Goal: Task Accomplishment & Management: Complete application form

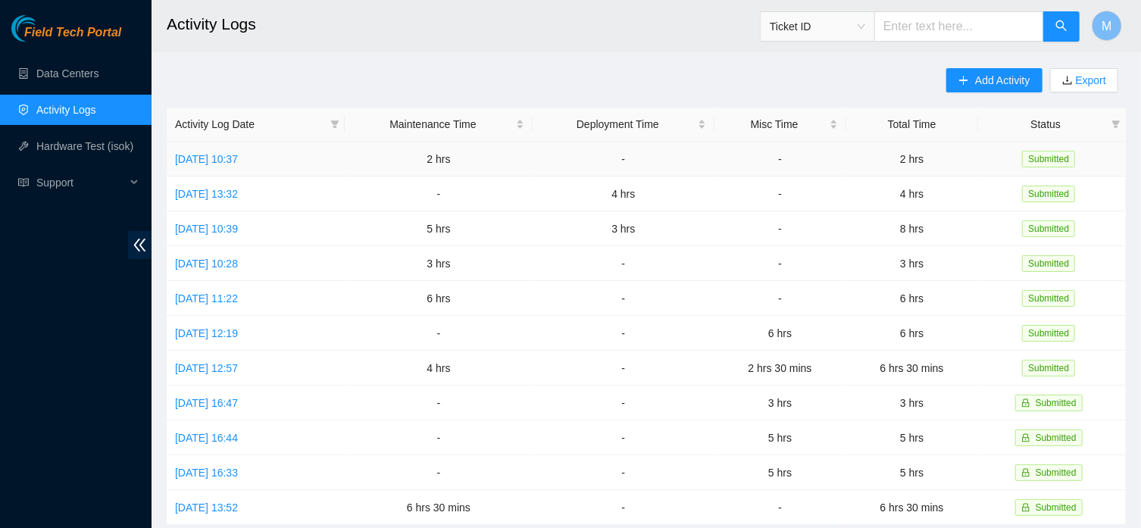
click at [238, 155] on link "Mon, 25 Aug 2025 10:37" at bounding box center [206, 159] width 63 height 12
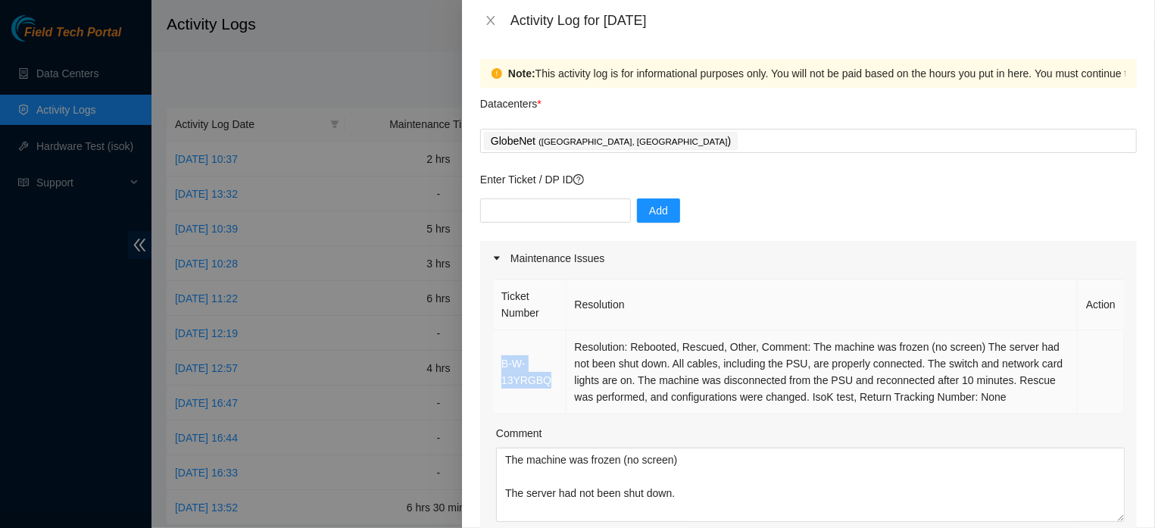
drag, startPoint x: 577, startPoint y: 379, endPoint x: 495, endPoint y: 384, distance: 82.7
click at [495, 384] on td "B-W-13YRGBQ" at bounding box center [529, 372] width 73 height 84
copy link "B-W-13YRGBQ"
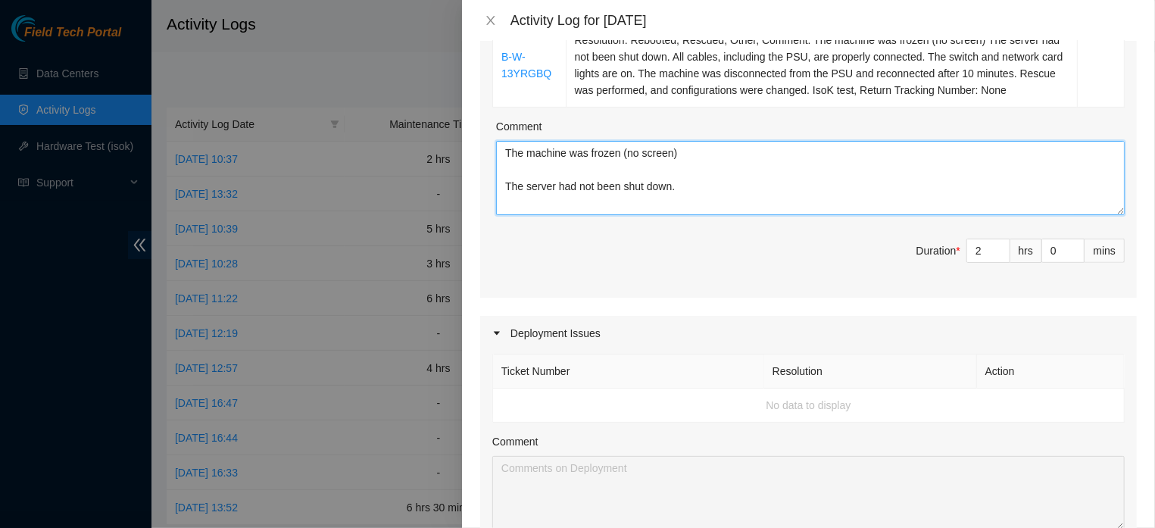
scroll to position [136, 0]
drag, startPoint x: 506, startPoint y: 171, endPoint x: 667, endPoint y: 274, distance: 190.8
click at [667, 215] on textarea "The machine was frozen (no screen) The server had not been shut down. All cable…" at bounding box center [810, 178] width 629 height 74
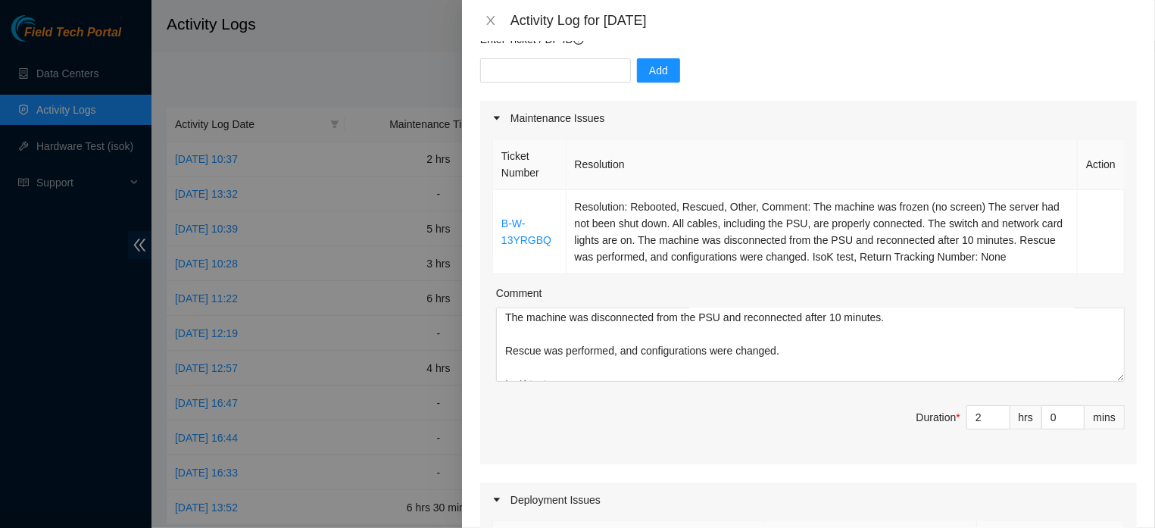
scroll to position [0, 0]
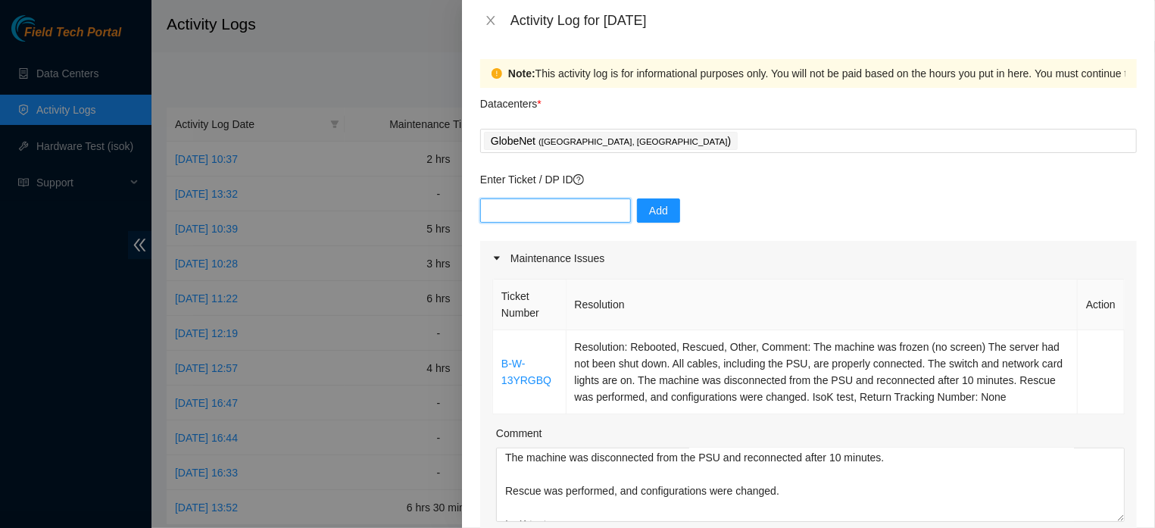
click at [526, 211] on input "text" at bounding box center [555, 210] width 151 height 24
type input "B-V-5M3I46D"
click at [644, 216] on button "Add" at bounding box center [658, 210] width 43 height 24
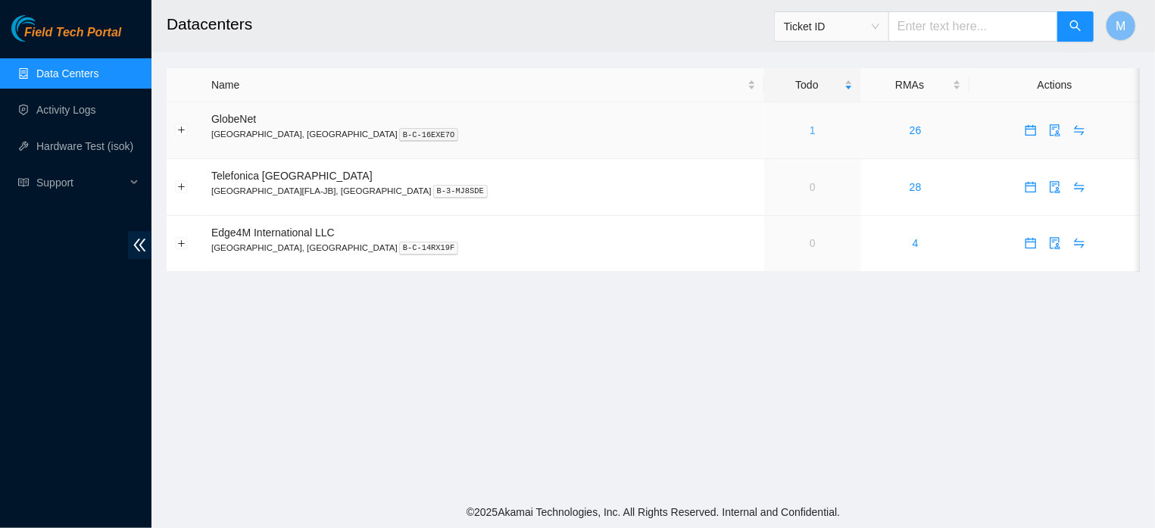
click at [810, 129] on link "1" at bounding box center [813, 130] width 6 height 12
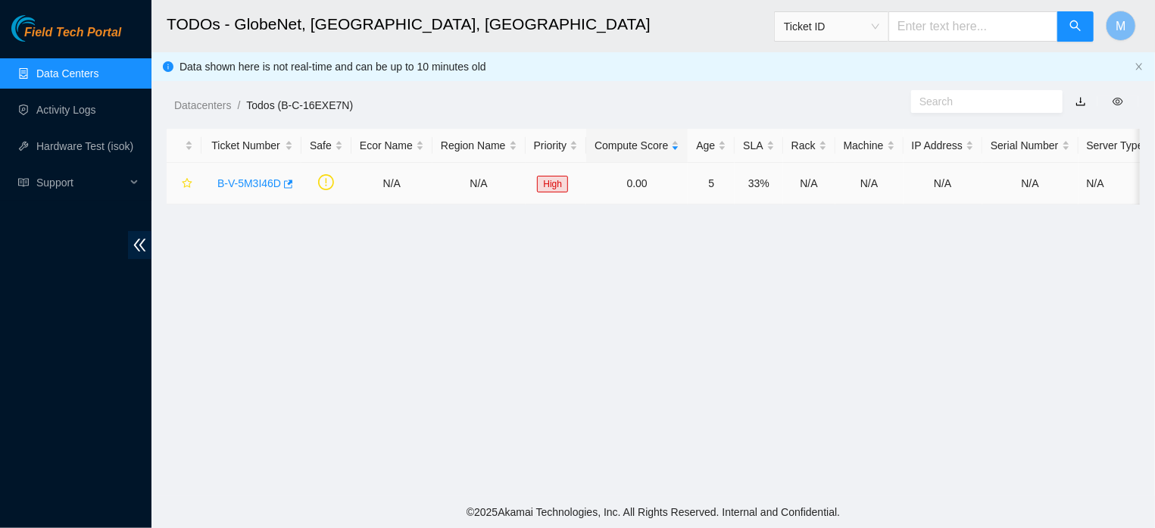
click at [249, 187] on link "B-V-5M3I46D" at bounding box center [249, 183] width 64 height 12
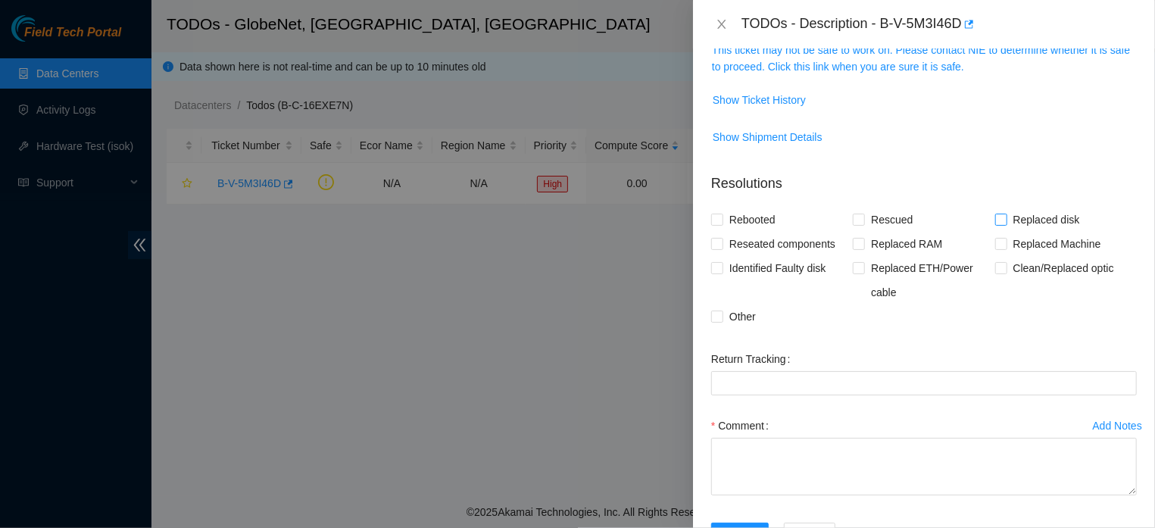
scroll to position [237, 0]
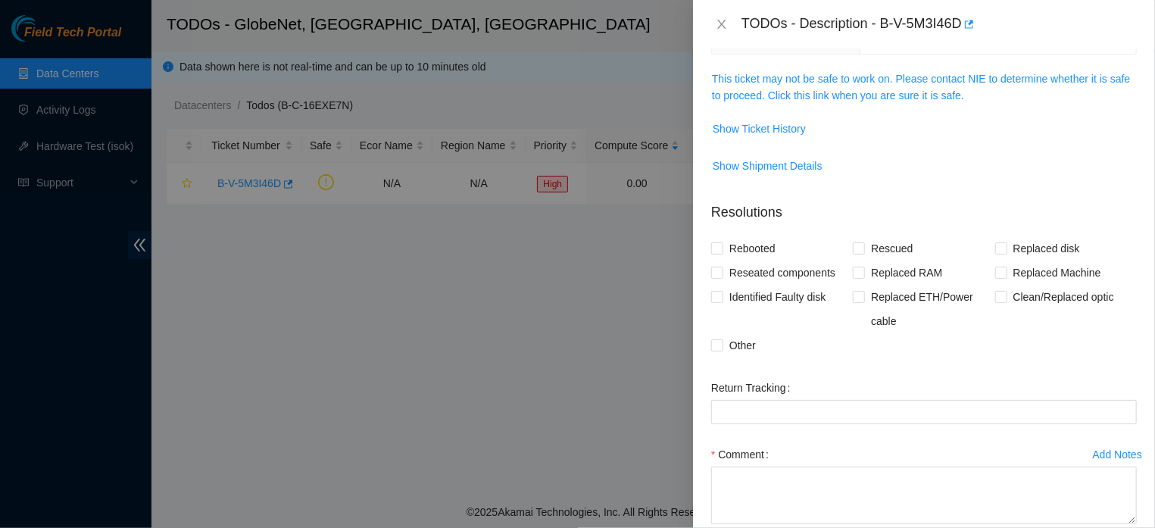
click at [492, 317] on div at bounding box center [577, 264] width 1155 height 528
click at [573, 290] on div at bounding box center [577, 264] width 1155 height 528
click at [654, 245] on div at bounding box center [577, 264] width 1155 height 528
click at [607, 275] on div at bounding box center [577, 264] width 1155 height 528
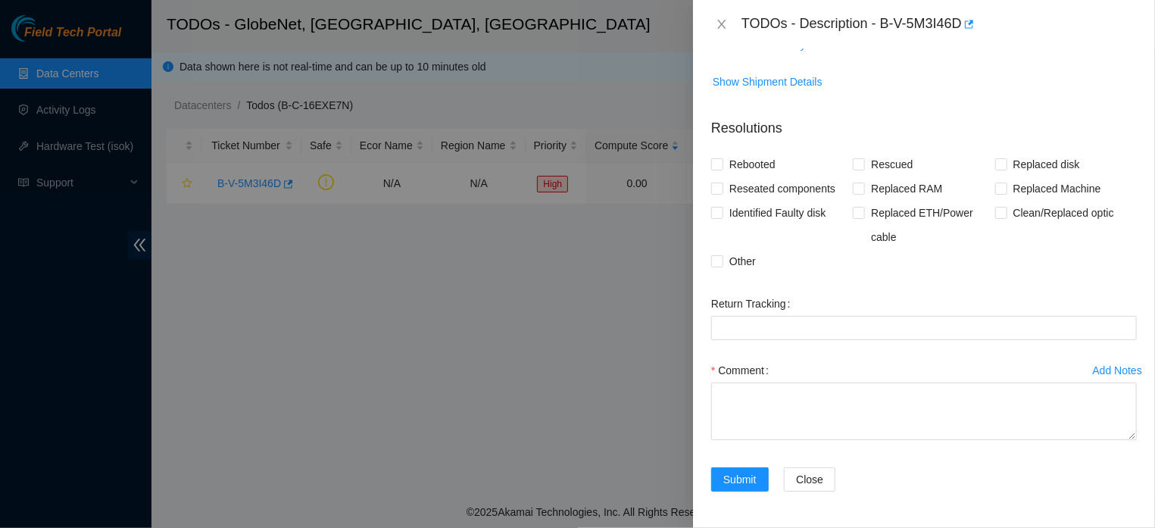
scroll to position [336, 0]
click at [719, 255] on input "Other" at bounding box center [716, 260] width 11 height 11
checkbox input "true"
drag, startPoint x: 720, startPoint y: 148, endPoint x: 911, endPoint y: 242, distance: 213.4
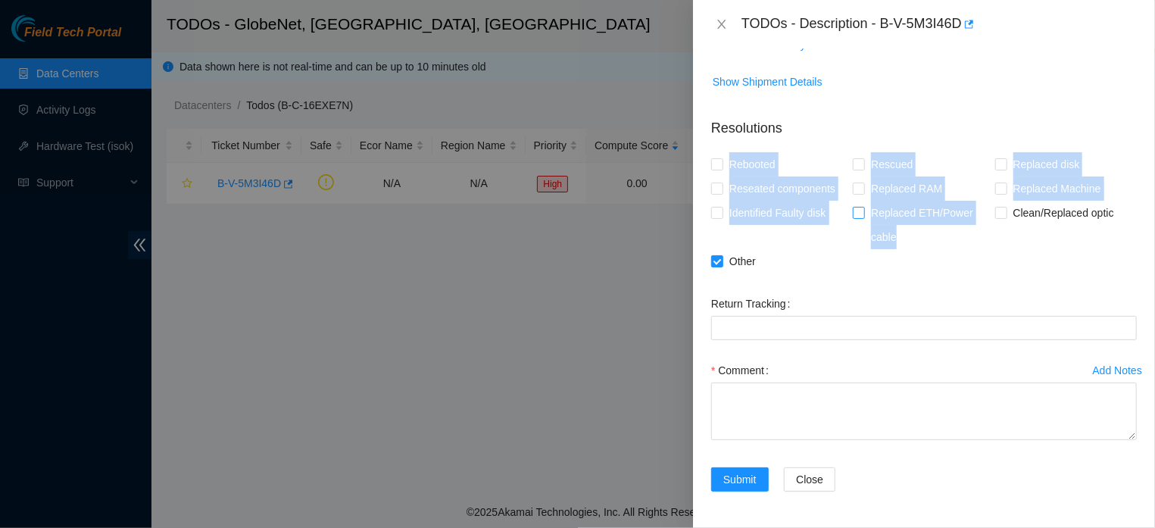
drag, startPoint x: 728, startPoint y: 146, endPoint x: 900, endPoint y: 230, distance: 191.4
copy div "Rebooted Rescued Replaced disk Reseated components Replaced RAM Replaced Machin…"
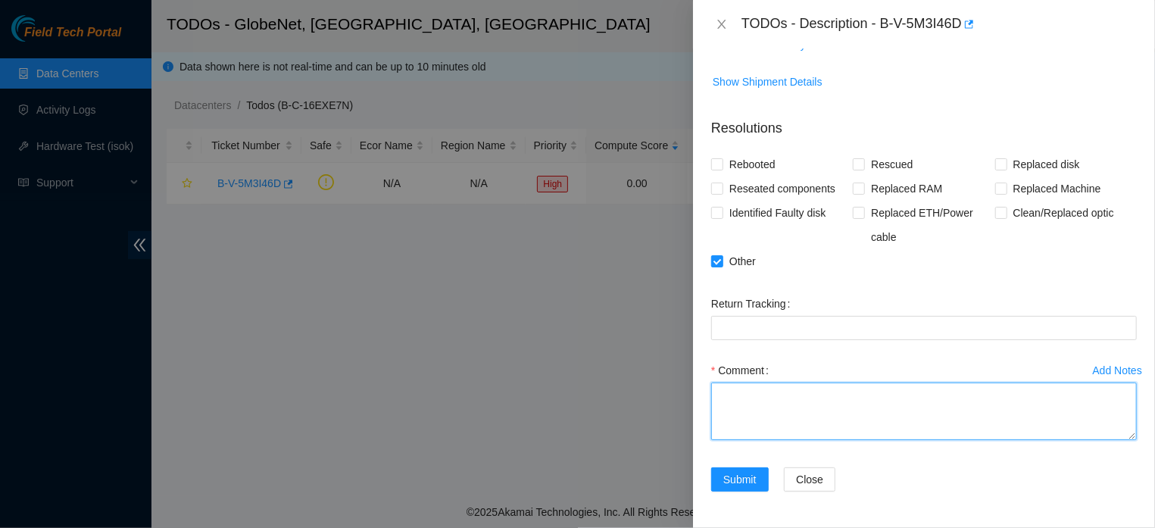
click at [762, 399] on textarea "Comment" at bounding box center [924, 411] width 426 height 58
click at [773, 399] on textarea "DP82962" at bounding box center [924, 411] width 426 height 58
paste textarea "CONTINUATION OF RACK INSTALLATION: FLZ.[PHONE_NUMBER] INSTALLATION AND INITIAL …"
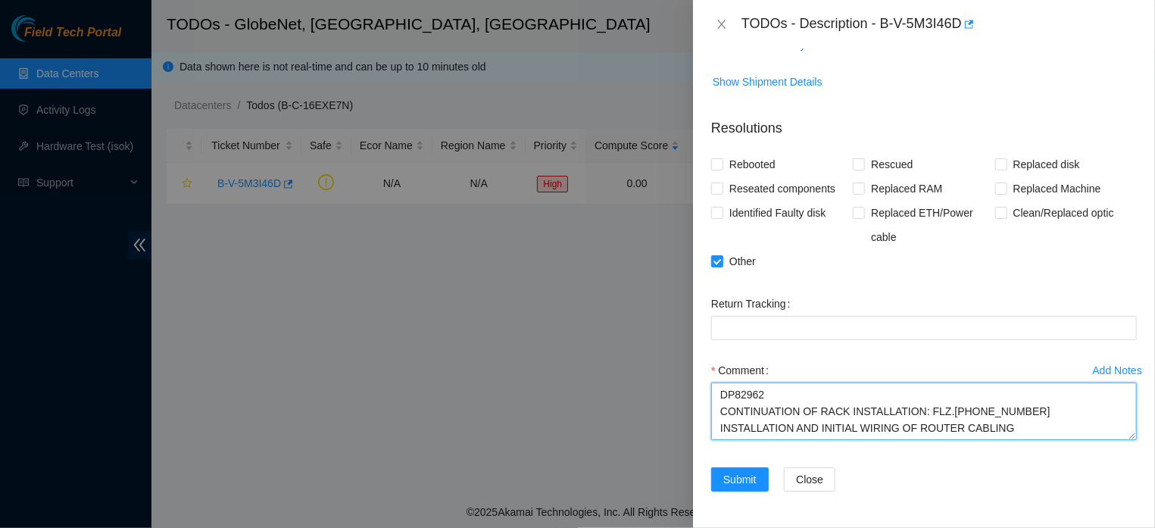
type textarea "DP82962 CONTINUATION OF RACK INSTALLATION: FLZ.[PHONE_NUMBER] INSTALLATION AND …"
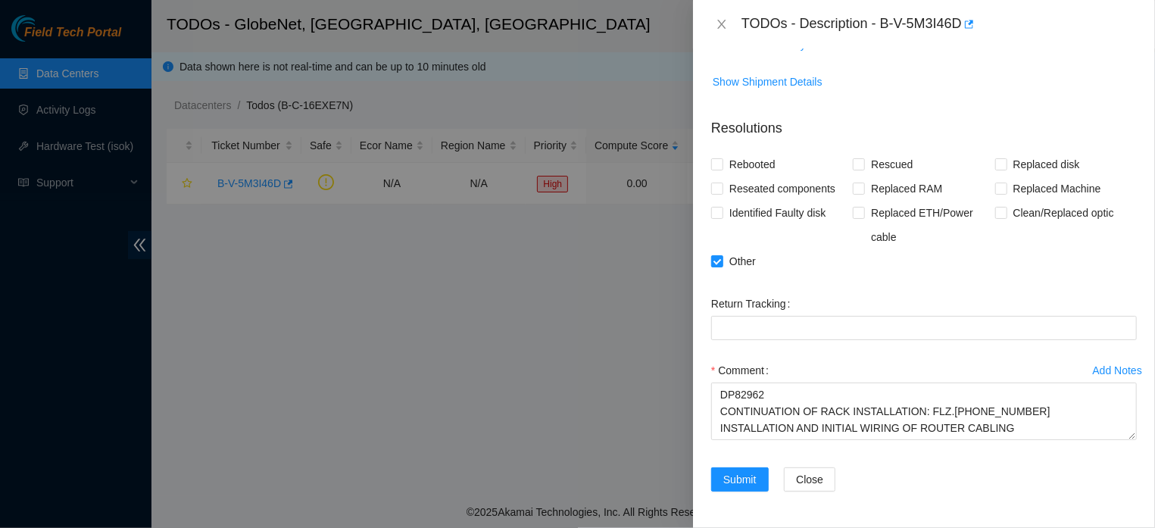
scroll to position [336, 0]
click at [728, 479] on span "Submit" at bounding box center [739, 479] width 33 height 17
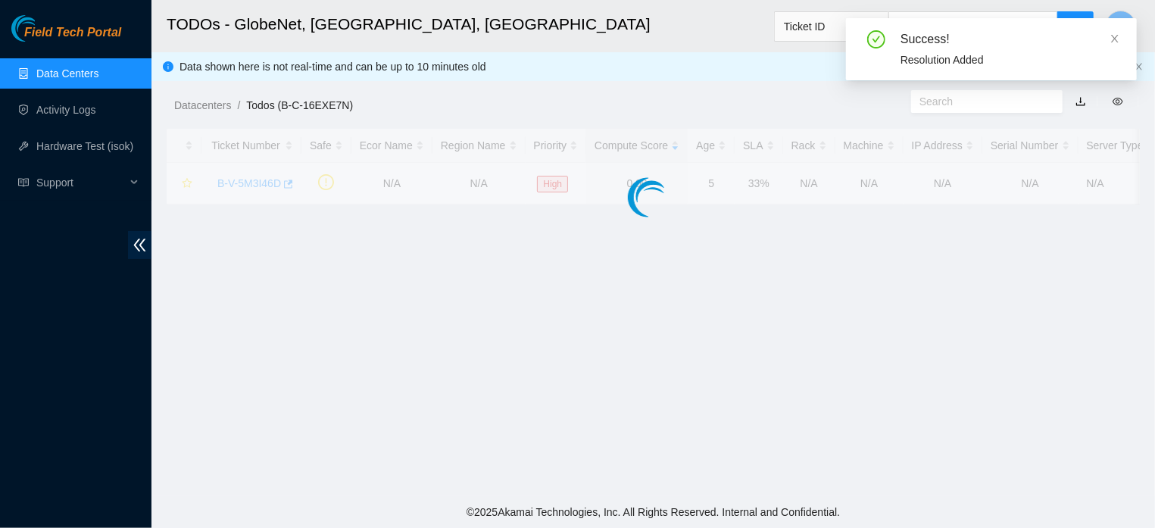
scroll to position [376, 0]
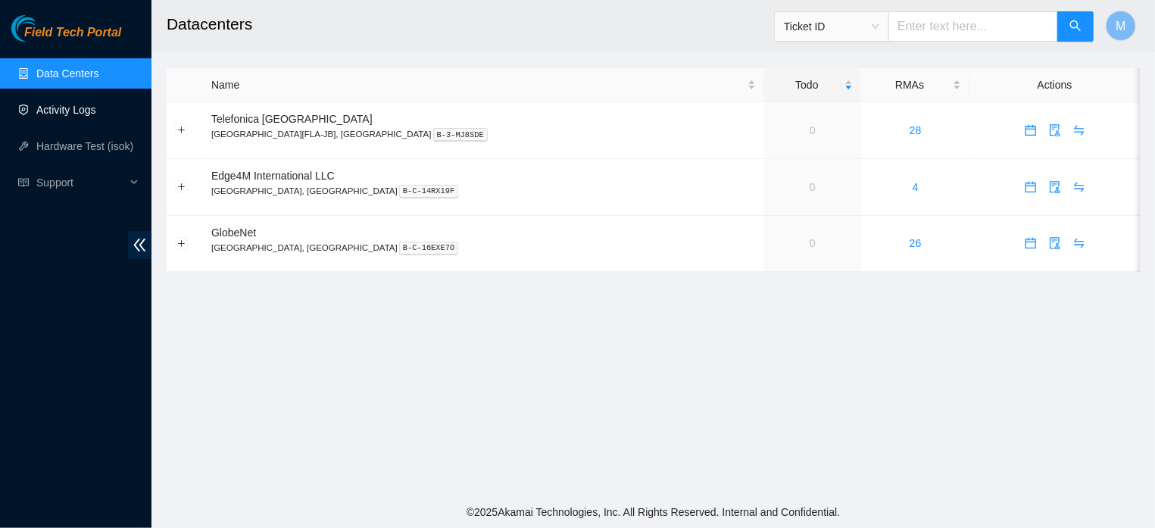
click at [60, 106] on link "Activity Logs" at bounding box center [66, 110] width 60 height 12
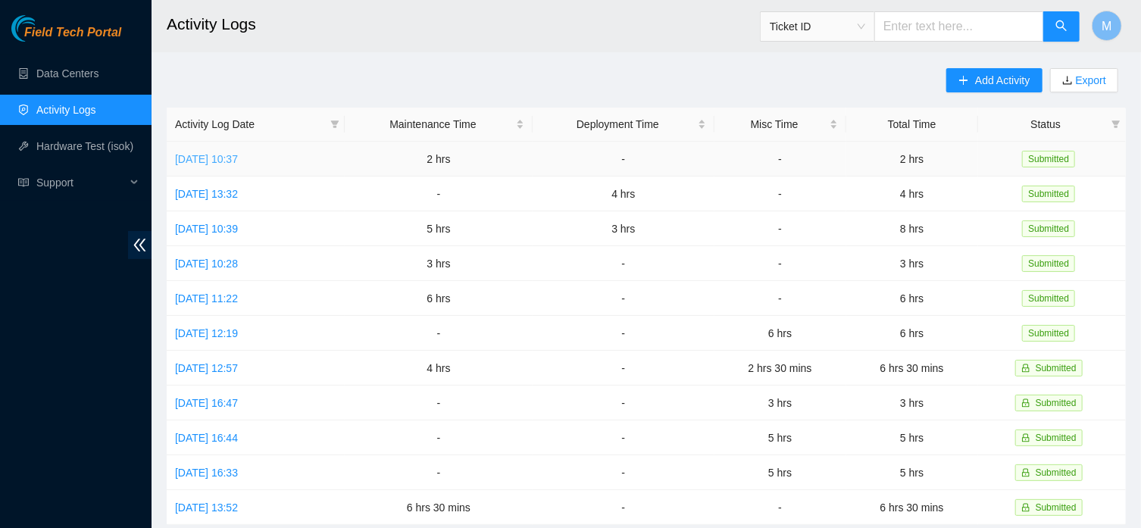
click at [238, 165] on link "Mon, 25 Aug 2025 10:37" at bounding box center [206, 159] width 63 height 12
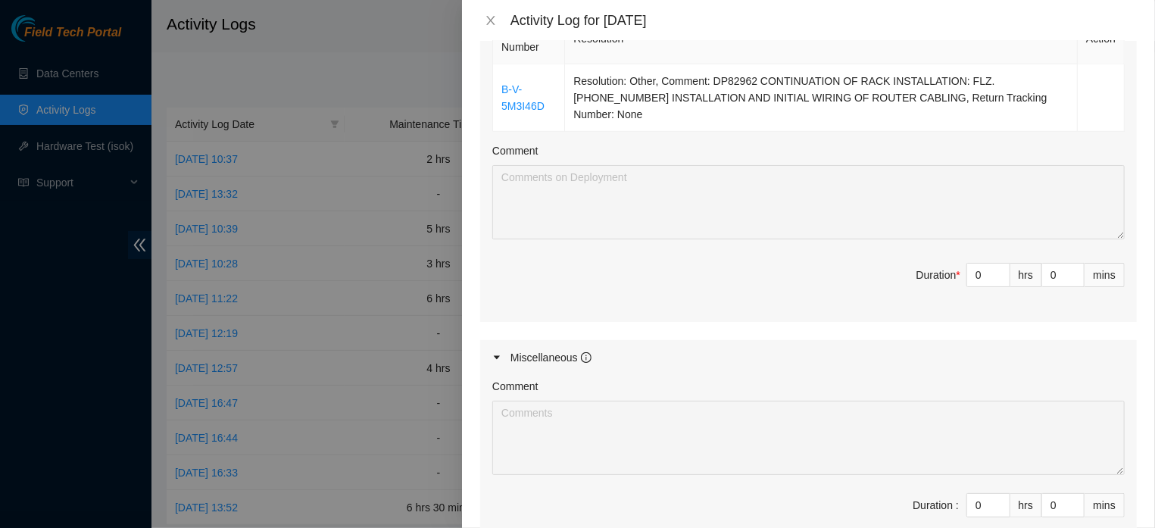
scroll to position [651, 0]
click at [969, 283] on input "0" at bounding box center [988, 272] width 42 height 23
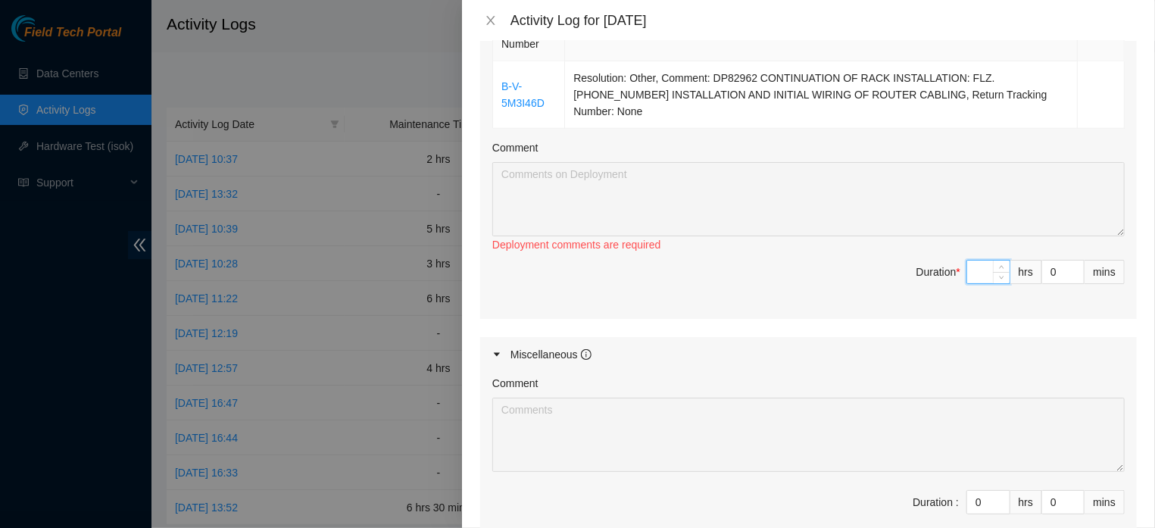
type input "3"
type input "5"
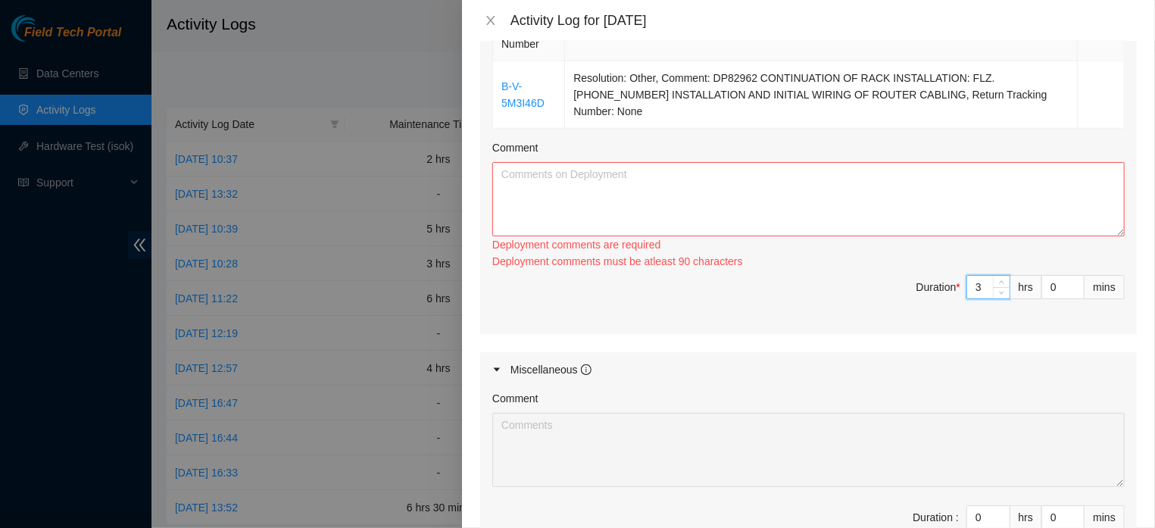
type input "3"
click at [729, 234] on textarea "Comment" at bounding box center [808, 199] width 632 height 74
paste textarea "CONTINUATION OF RACK INSTALLATION: FLZ.[PHONE_NUMBER] INSTALLATION AND INITIAL …"
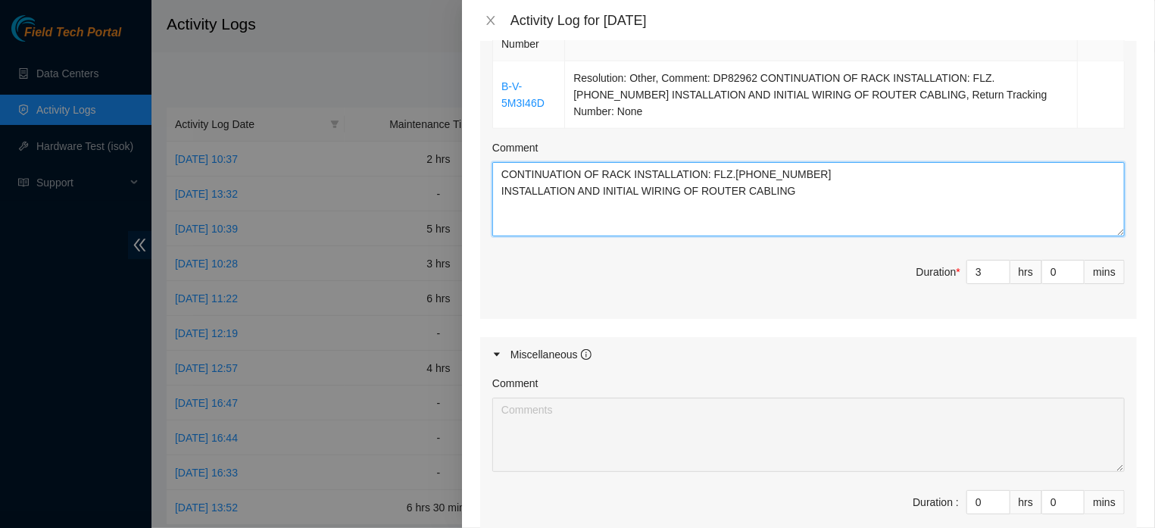
type textarea "CONTINUATION OF RACK INSTALLATION: FLZ.[PHONE_NUMBER] INSTALLATION AND INITIAL …"
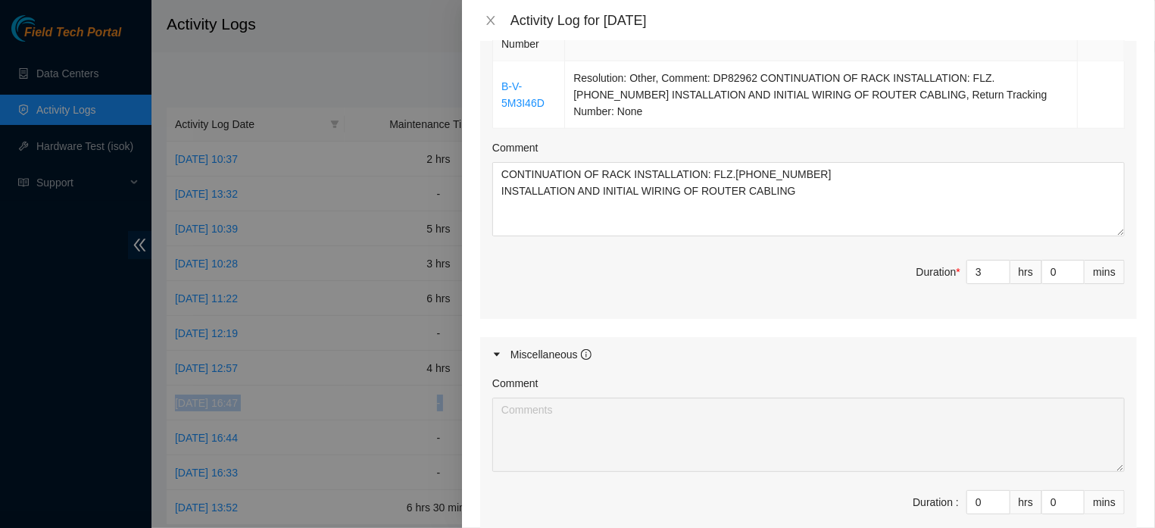
click at [1072, 379] on div "Maintenance Issues Ticket Number Resolution Action B-W-13YRGBQ Resolution: Rebo…" at bounding box center [808, 69] width 657 height 959
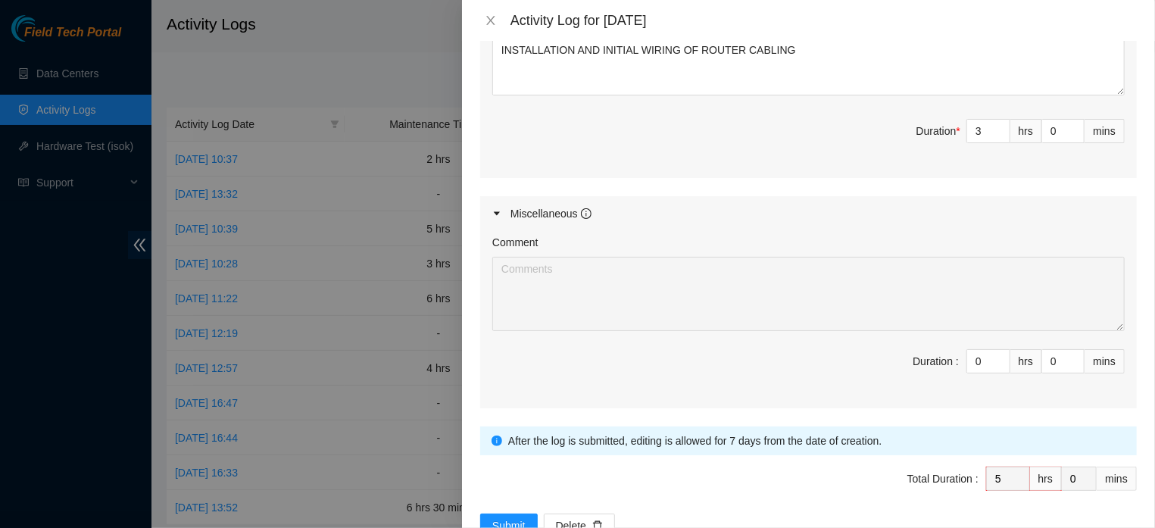
scroll to position [897, 0]
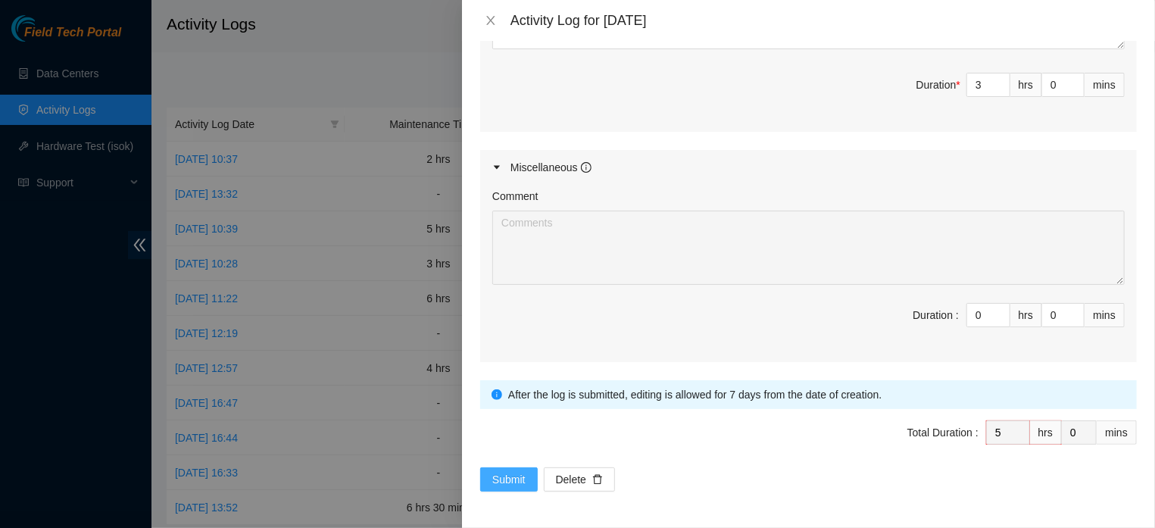
click at [517, 470] on button "Submit" at bounding box center [509, 479] width 58 height 24
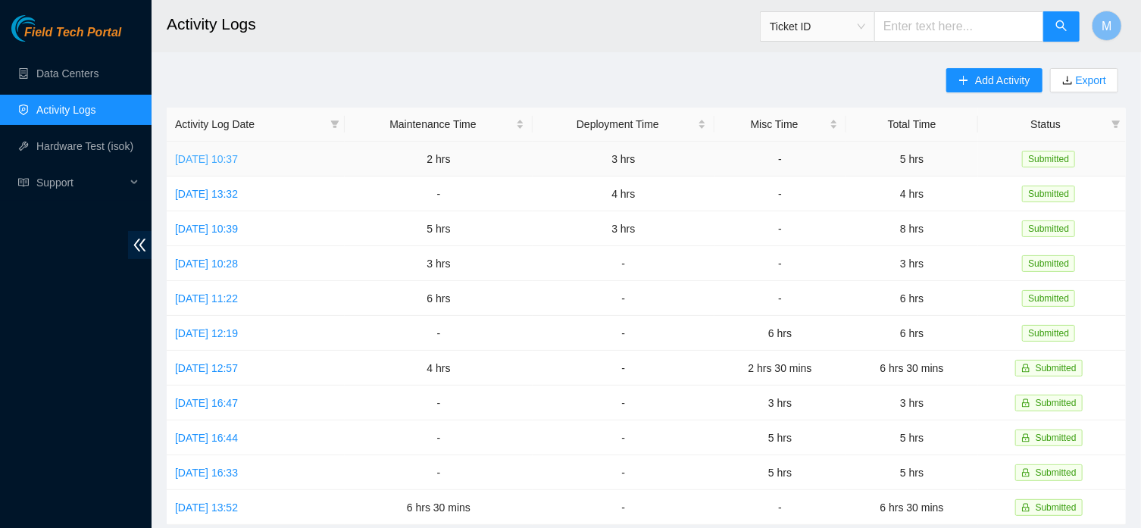
click at [238, 155] on link "Mon, 25 Aug 2025 10:37" at bounding box center [206, 159] width 63 height 12
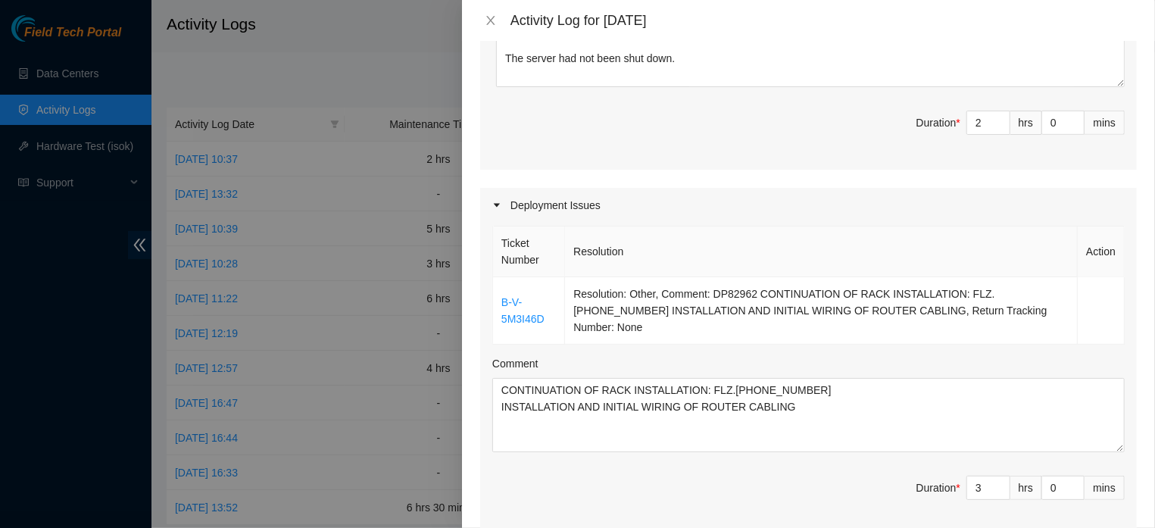
scroll to position [544, 0]
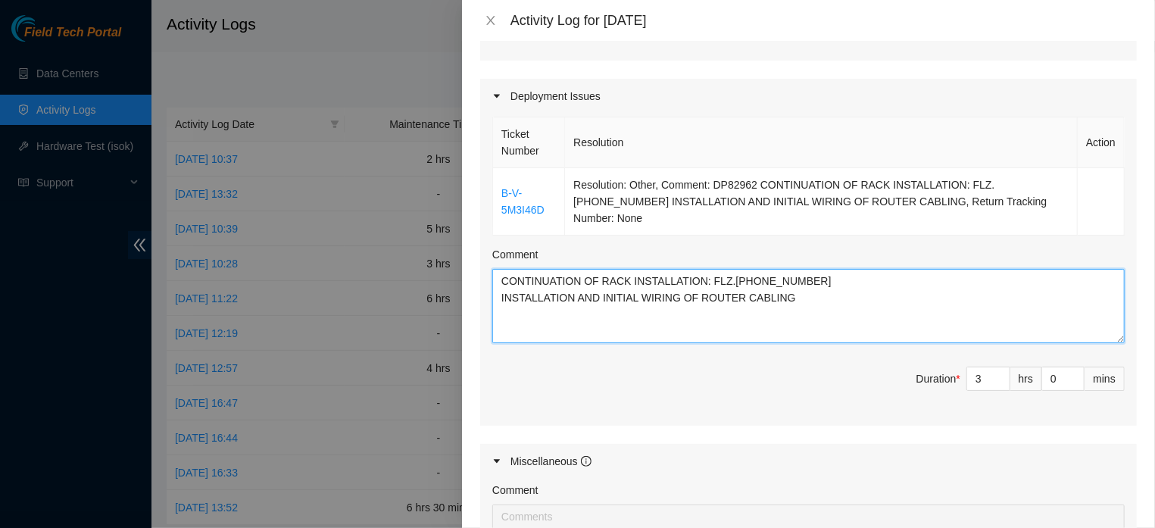
drag, startPoint x: 820, startPoint y: 337, endPoint x: 498, endPoint y: 311, distance: 323.7
click at [498, 311] on textarea "CONTINUATION OF RACK INSTALLATION: FLZ.[PHONE_NUMBER] INSTALLATION AND INITIAL …" at bounding box center [808, 306] width 632 height 74
paste textarea ". INSTALLATION OF ROUTERS BEGINNING OF THEI"
click at [799, 308] on textarea "CONTINUATION OF RACK INSTALLATION: FLZ.02.02.19.07.03. INSTALLATION OF ROUTERS …" at bounding box center [808, 306] width 632 height 74
type textarea "CONTINUATION OF RACK INSTALLATION: FLZ.02.02.19.07.03 INSTALLATION OF ROUTERS B…"
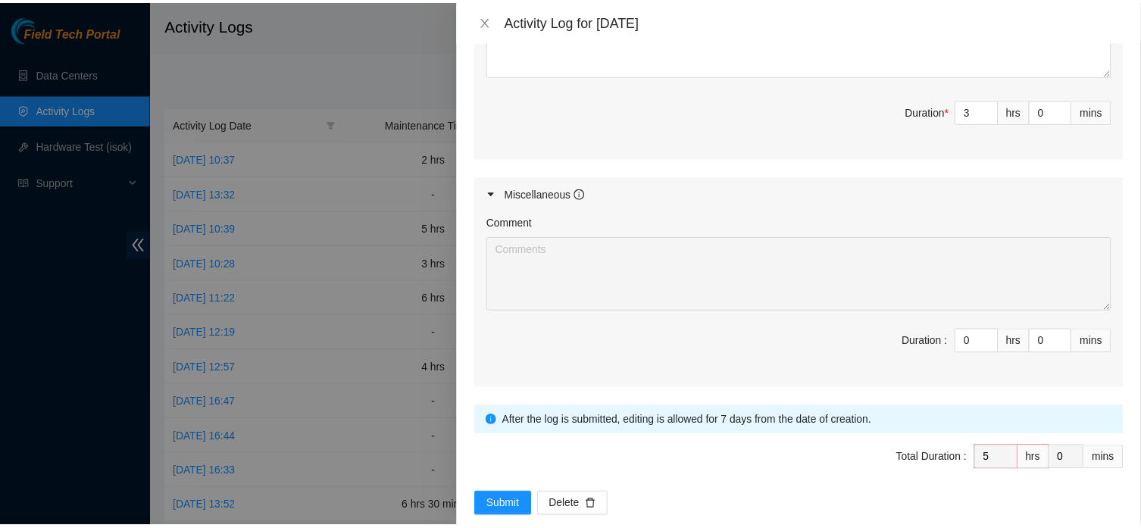
scroll to position [897, 0]
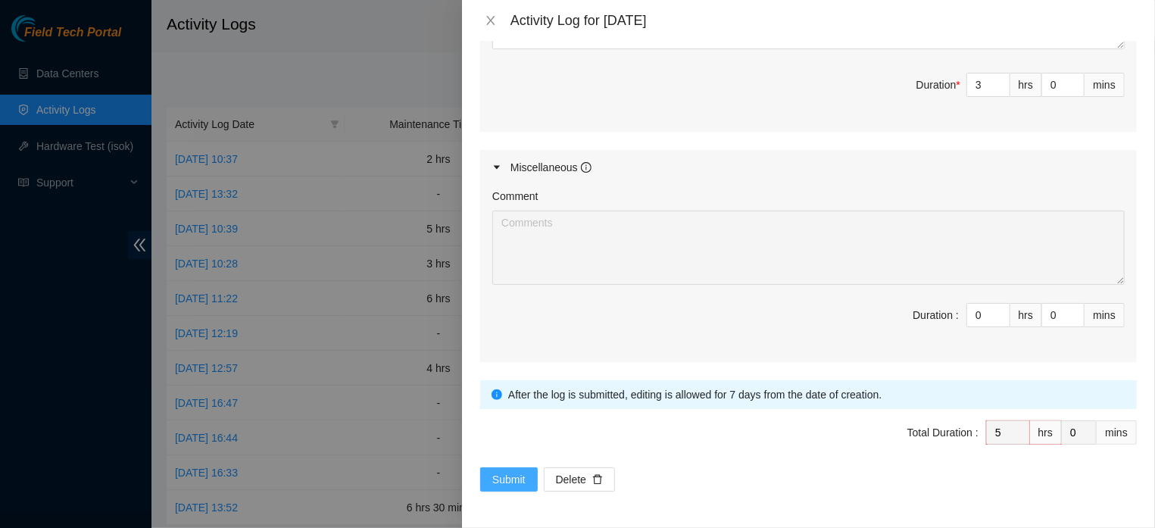
click at [510, 474] on span "Submit" at bounding box center [508, 479] width 33 height 17
